Goal: Use online tool/utility: Utilize a website feature to perform a specific function

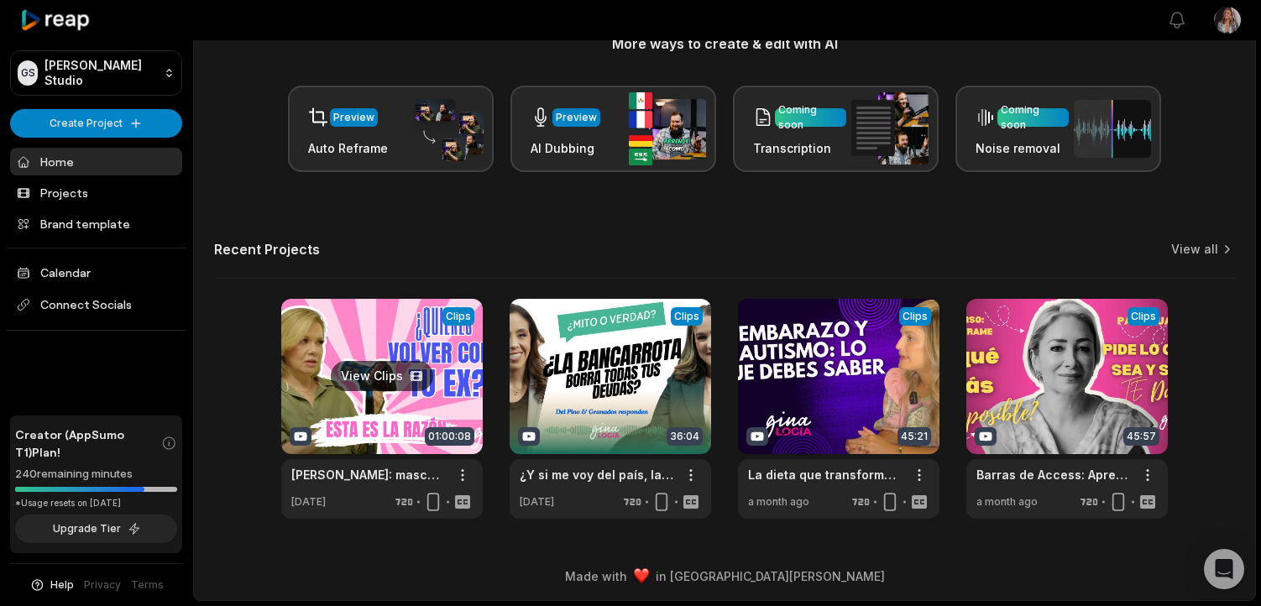
click at [411, 455] on link at bounding box center [381, 409] width 201 height 220
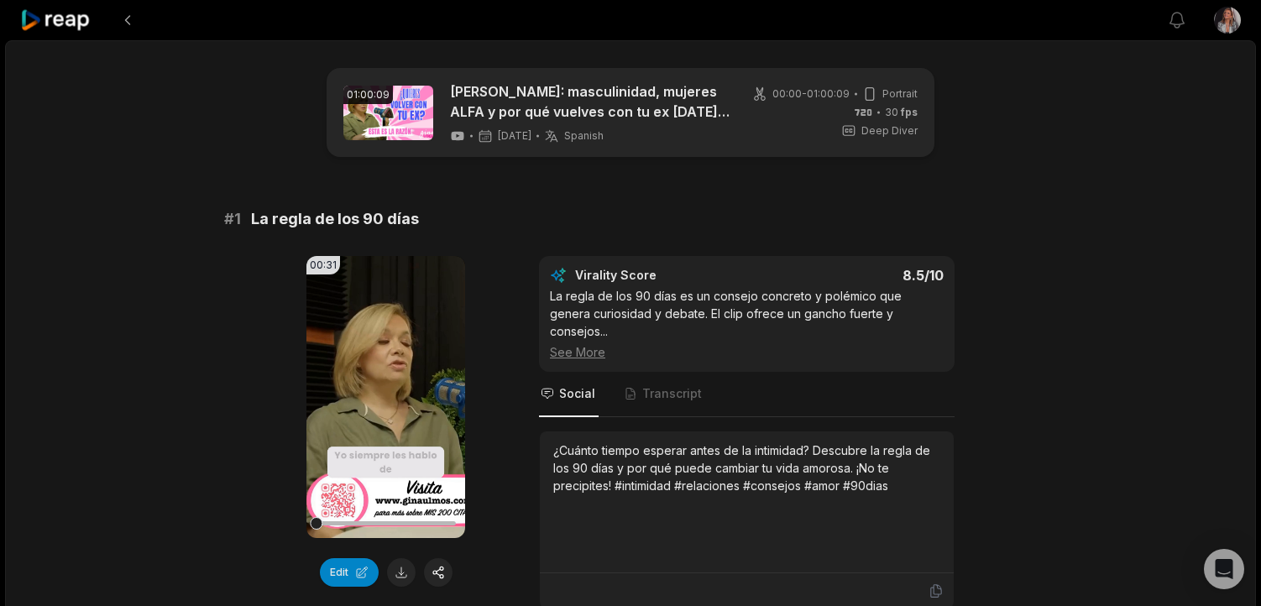
scroll to position [53, 0]
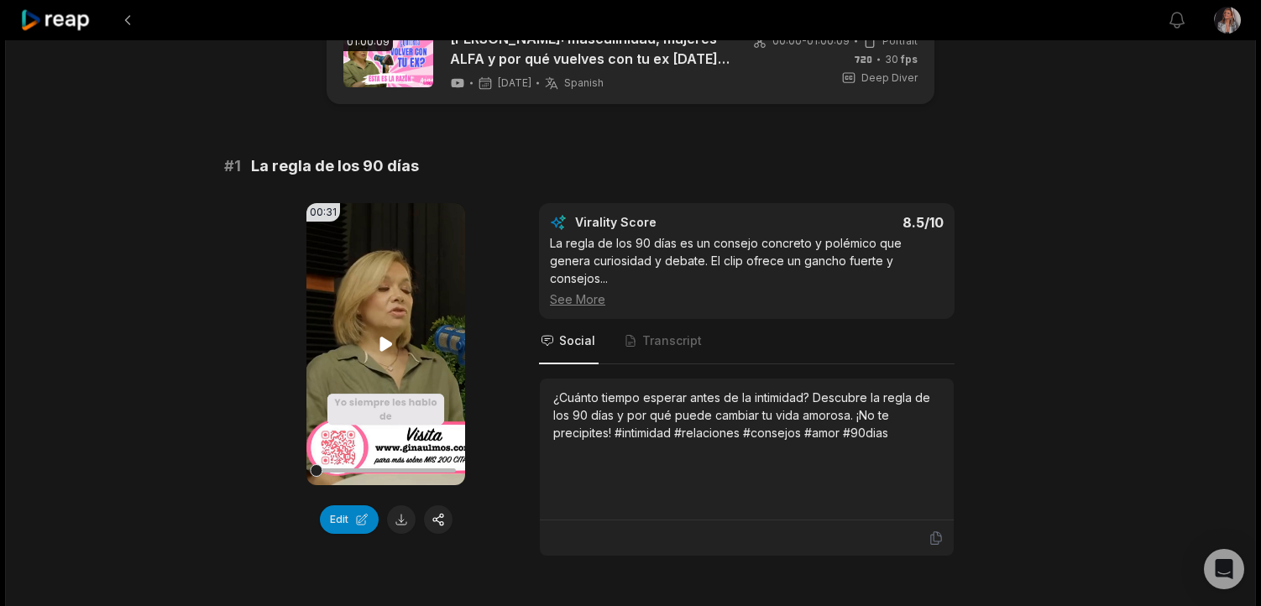
click at [382, 353] on icon at bounding box center [386, 344] width 20 height 20
click at [445, 470] on div at bounding box center [385, 470] width 139 height 4
click at [338, 519] on button "Edit" at bounding box center [349, 519] width 59 height 29
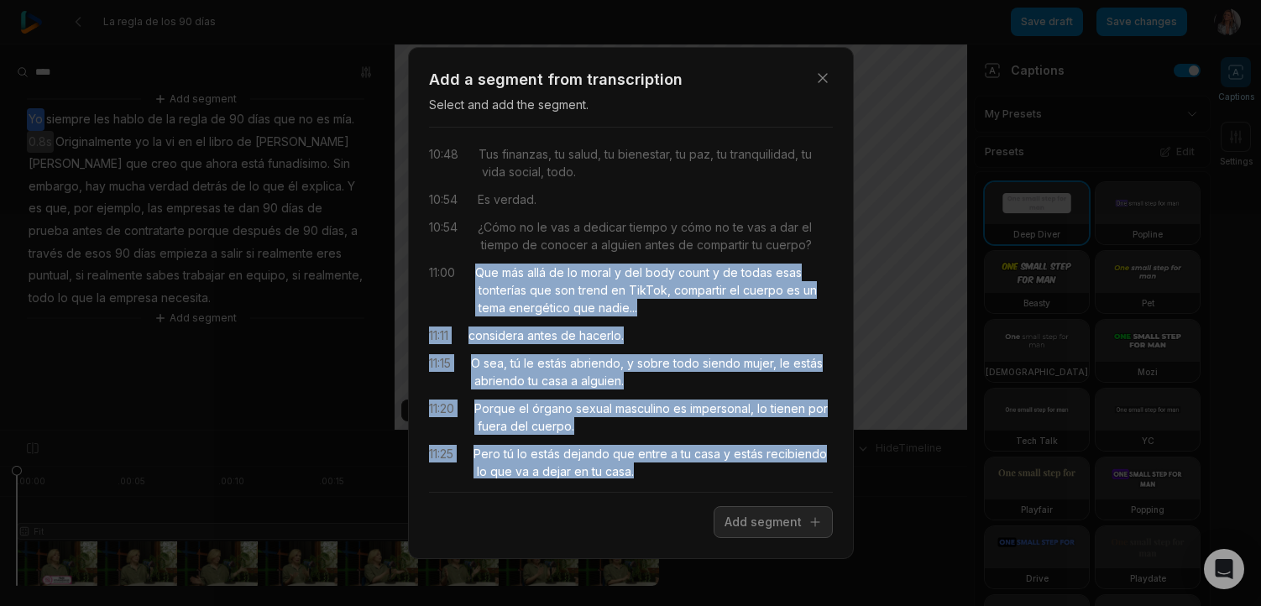
click at [468, 271] on div "10:01 Y de la misma manera, en una pareja, A lo largo de esos 90 [PERSON_NAME] …" at bounding box center [631, 309] width 404 height 337
drag, startPoint x: 749, startPoint y: 523, endPoint x: 740, endPoint y: 519, distance: 9.4
click at [743, 520] on button "Add segment" at bounding box center [772, 522] width 119 height 32
